Goal: Navigation & Orientation: Find specific page/section

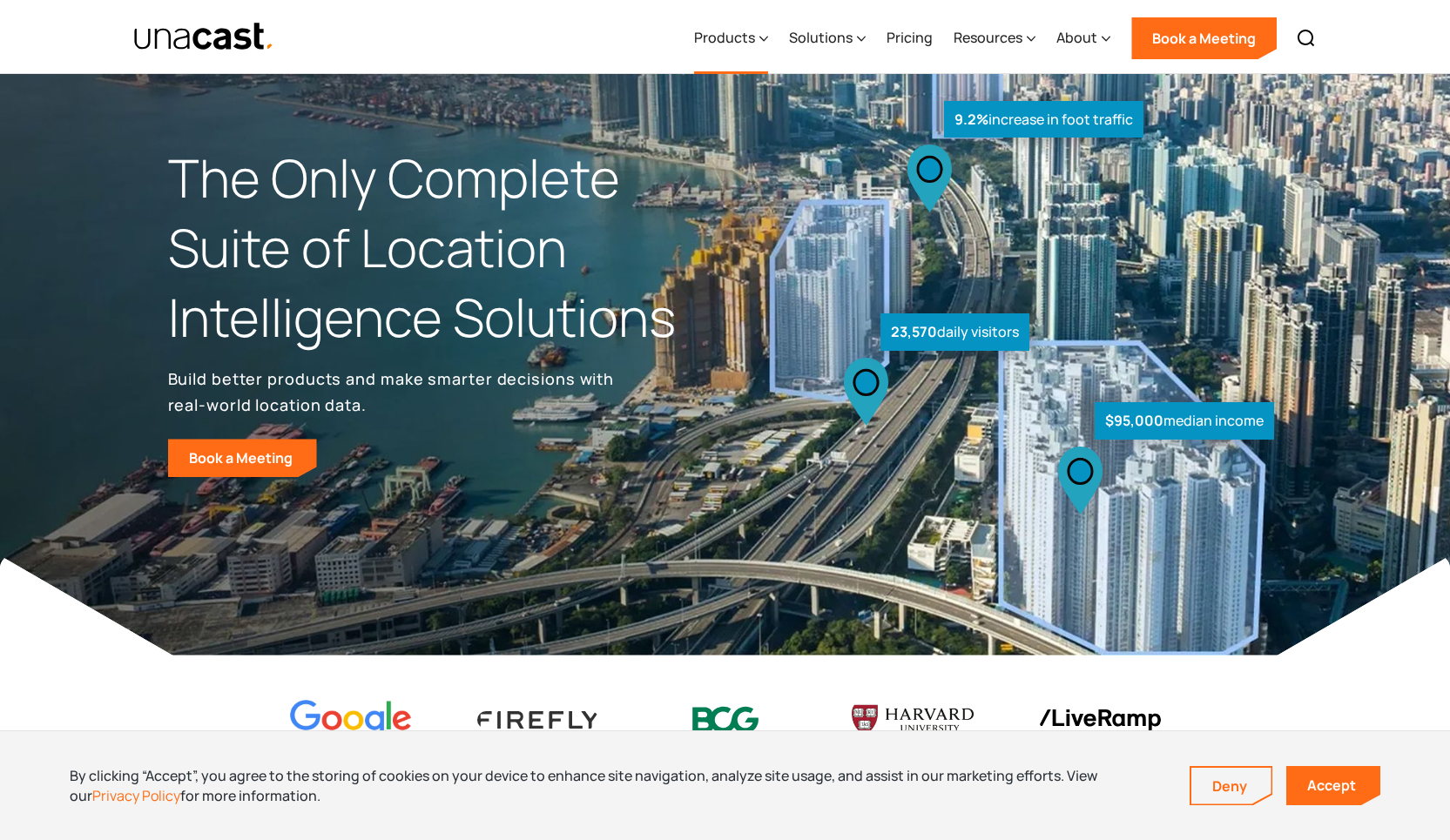
click at [736, 44] on div "Products" at bounding box center [724, 37] width 61 height 21
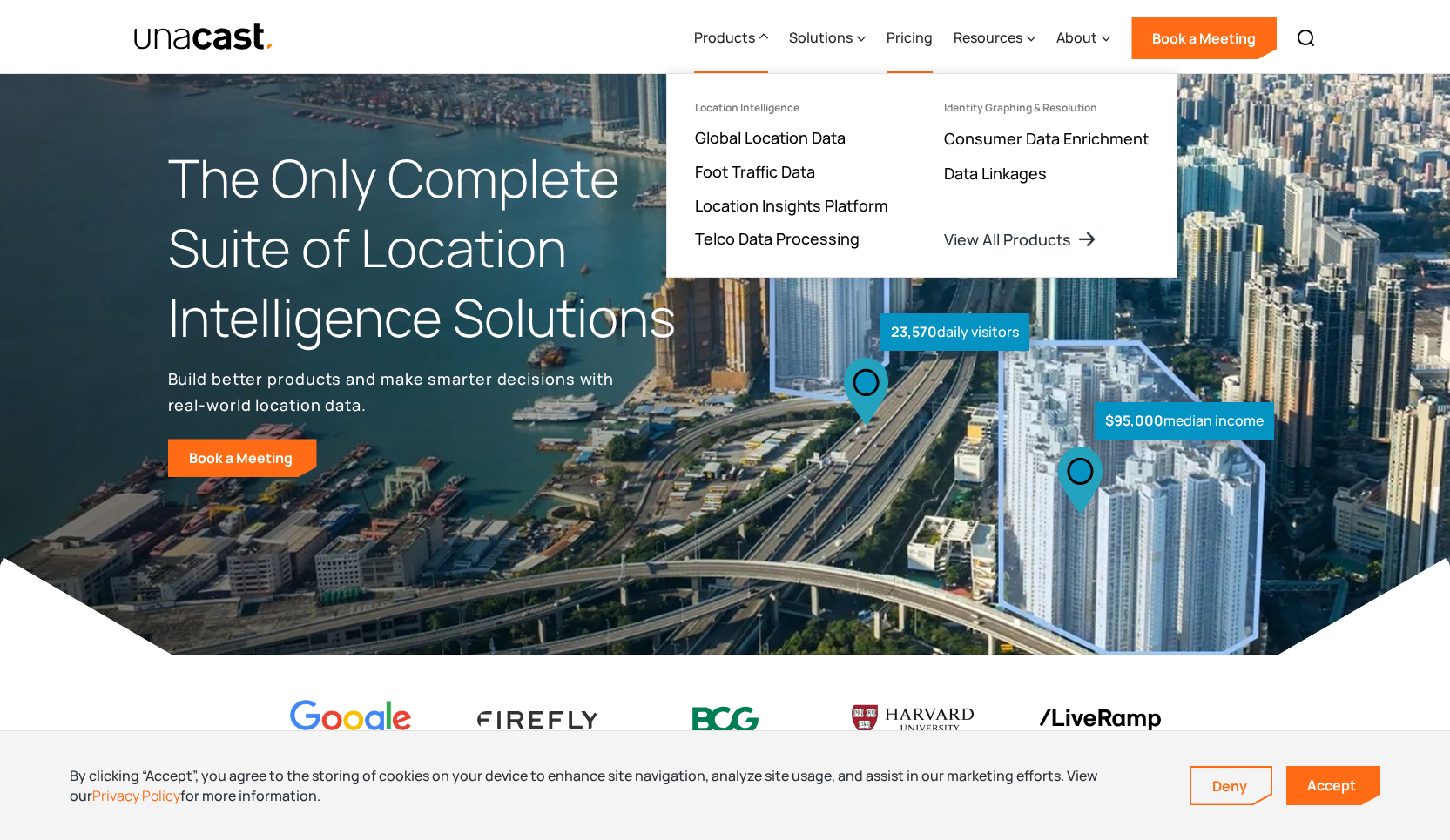
click at [923, 43] on link "Pricing" at bounding box center [909, 38] width 46 height 71
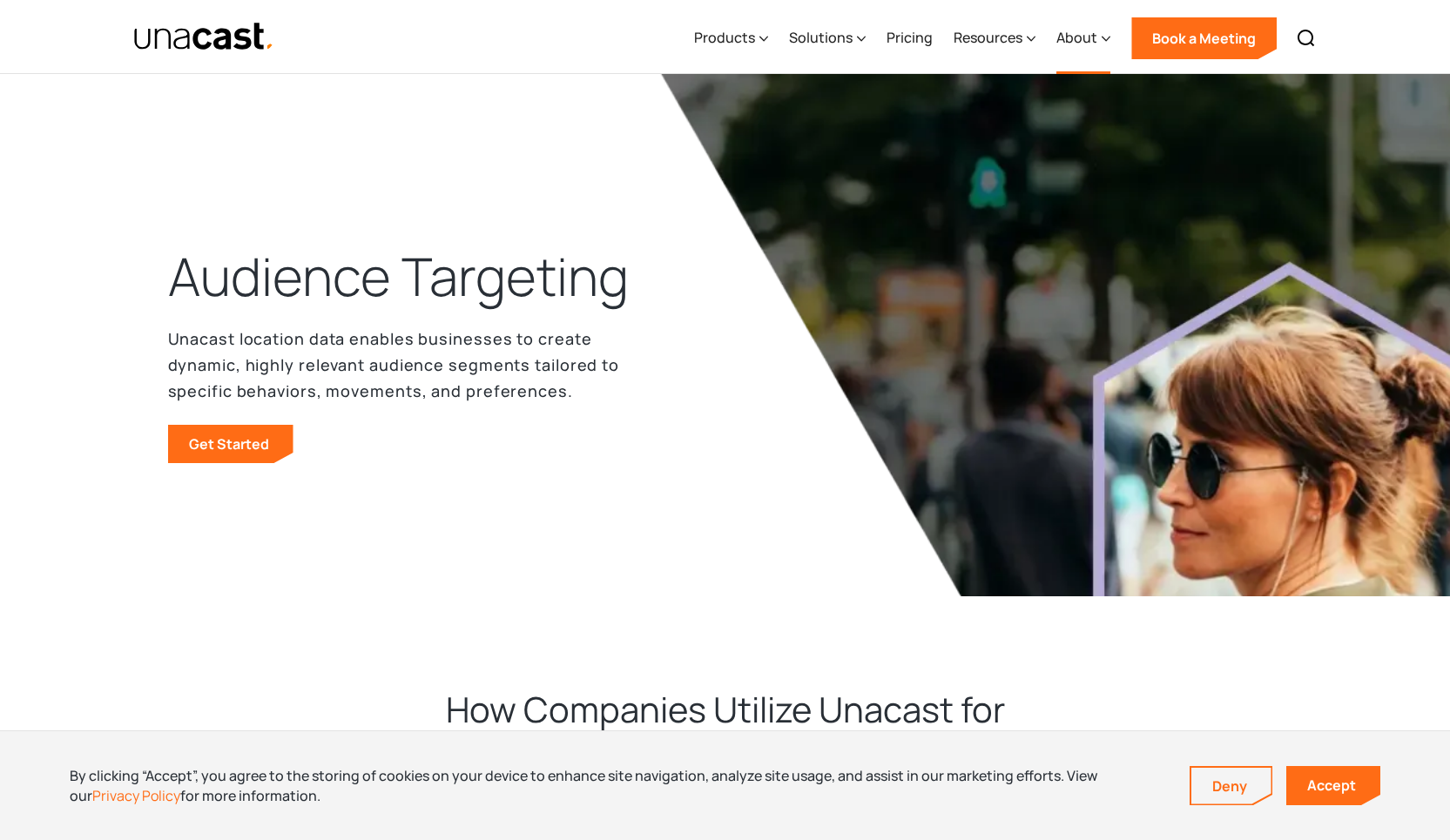
click at [1077, 30] on div "About" at bounding box center [1076, 37] width 41 height 21
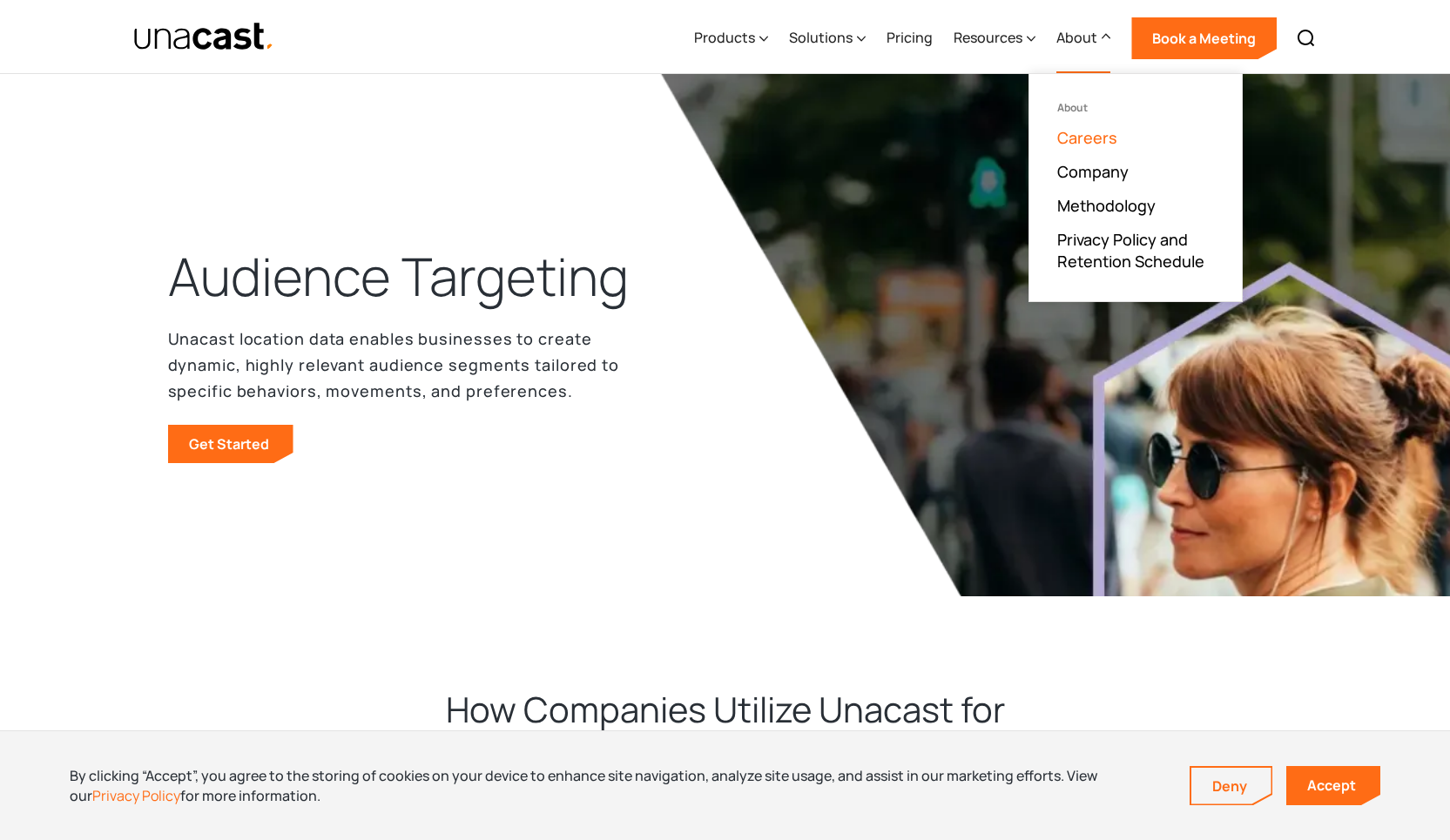
click at [1087, 144] on link "Careers" at bounding box center [1087, 138] width 60 height 21
click at [1113, 134] on link "Careers" at bounding box center [1087, 138] width 60 height 21
